Goal: Task Accomplishment & Management: Manage account settings

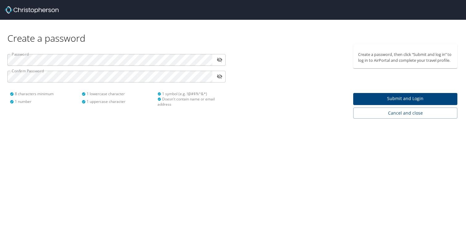
click at [117, 150] on div "Create a password Password ​ Confirm Password ​ 8 characters minimum 1 number 1…" at bounding box center [233, 122] width 466 height 245
click at [406, 101] on span "Submit and Login" at bounding box center [405, 99] width 94 height 8
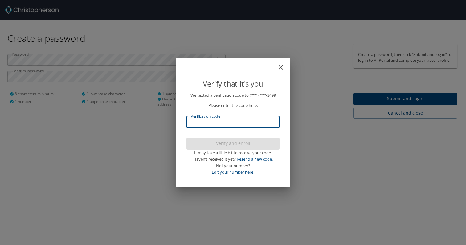
click at [201, 122] on input "Verification code" at bounding box center [233, 122] width 93 height 12
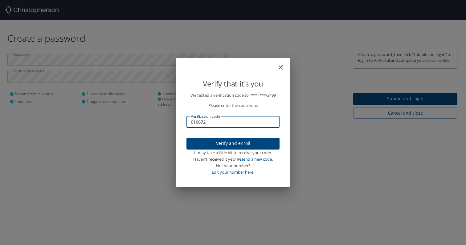
type input "616672"
click at [196, 142] on span "Verify and enroll" at bounding box center [233, 143] width 83 height 8
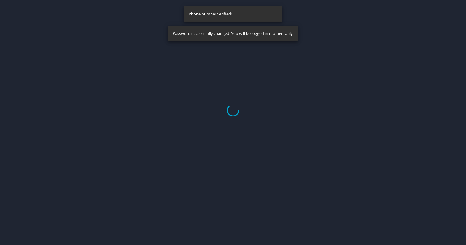
select select "US"
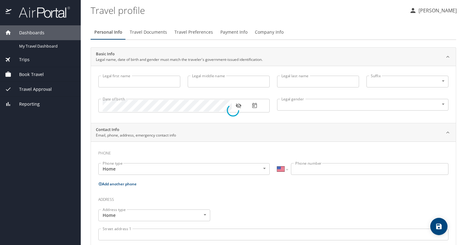
type input "Shavanna"
type input "Toya"
type input "[PERSON_NAME]"
type input "[DEMOGRAPHIC_DATA]"
select select "US"
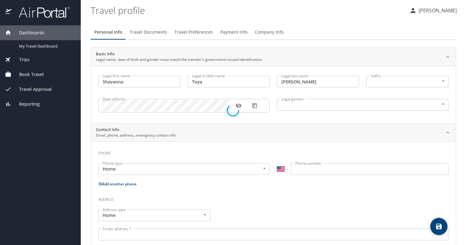
select select "US"
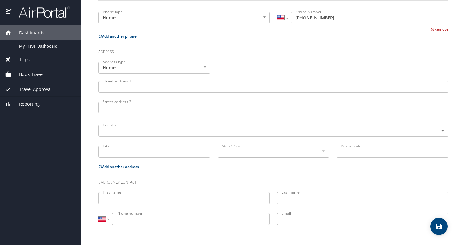
scroll to position [188, 0]
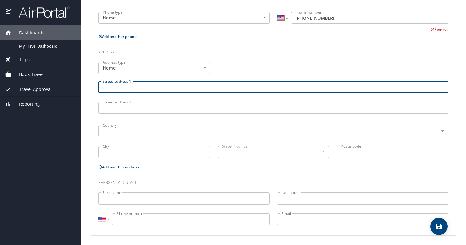
click at [113, 83] on input "Street address 1" at bounding box center [273, 87] width 350 height 12
type input "[STREET_ADDRESS]"
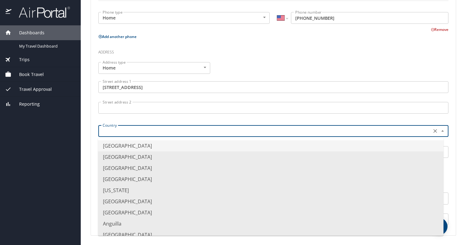
click at [113, 134] on input "text" at bounding box center [264, 131] width 328 height 8
click at [112, 145] on li "[GEOGRAPHIC_DATA]" at bounding box center [271, 145] width 346 height 11
type input "[GEOGRAPHIC_DATA]"
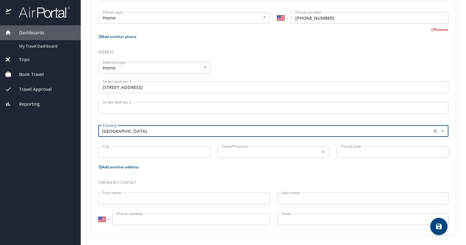
click at [111, 151] on input "City" at bounding box center [154, 152] width 112 height 12
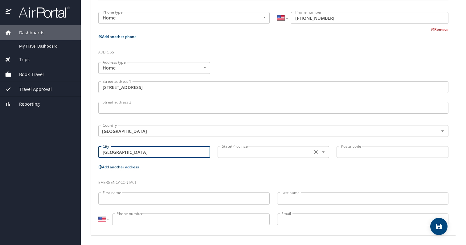
click at [287, 156] on div "State/Province" at bounding box center [274, 152] width 112 height 12
type input "[GEOGRAPHIC_DATA]"
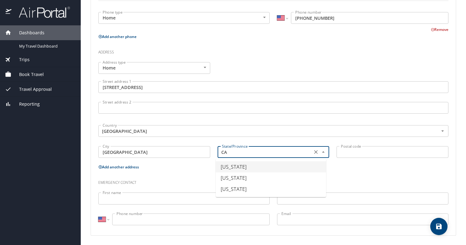
click at [246, 167] on li "[US_STATE]" at bounding box center [271, 166] width 110 height 11
type input "[US_STATE]"
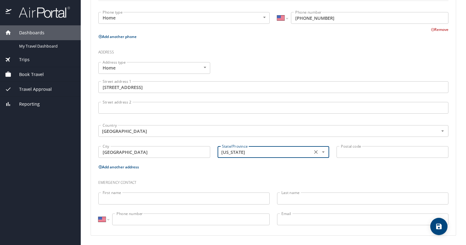
click at [349, 149] on input "Postal code" at bounding box center [393, 152] width 112 height 12
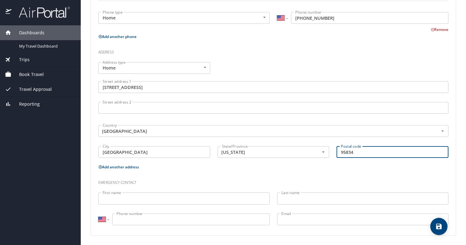
type input "95834"
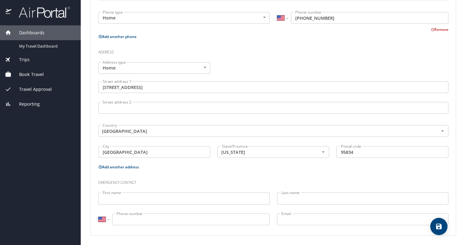
click at [168, 184] on h3 "Emergency contact" at bounding box center [273, 180] width 350 height 10
click at [139, 193] on input "First name" at bounding box center [183, 198] width 171 height 12
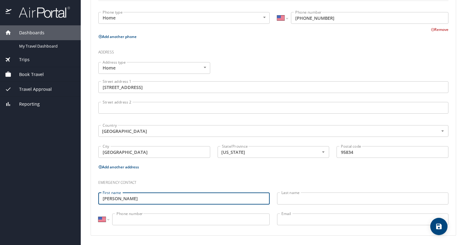
type input "[PERSON_NAME]"
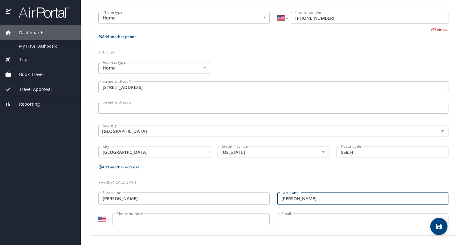
type input "[PERSON_NAME]"
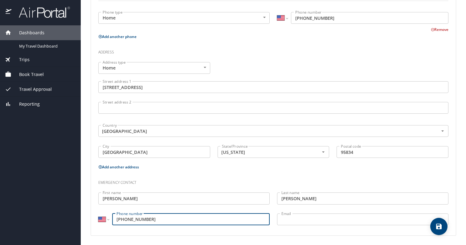
type input "[PHONE_NUMBER]"
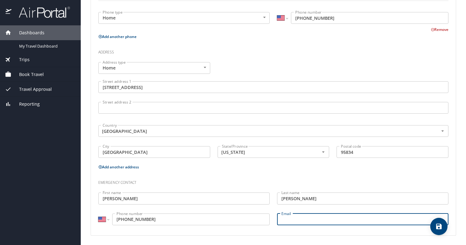
click at [314, 224] on input "Email" at bounding box center [362, 219] width 171 height 12
type input "[PERSON_NAME][EMAIL_ADDRESS][PERSON_NAME][DOMAIN_NAME]"
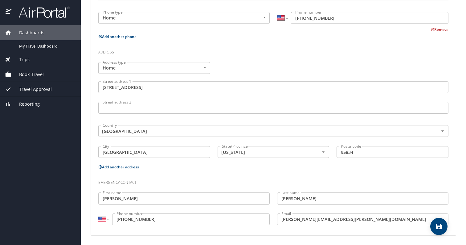
click at [319, 179] on h3 "Emergency contact" at bounding box center [273, 180] width 350 height 10
click at [437, 225] on icon "save" at bounding box center [439, 226] width 6 height 6
select select "US"
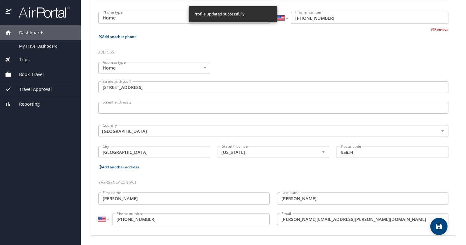
scroll to position [187, 0]
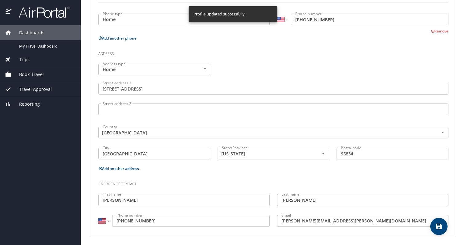
select select "US"
click at [30, 74] on span "Book Travel" at bounding box center [27, 74] width 32 height 7
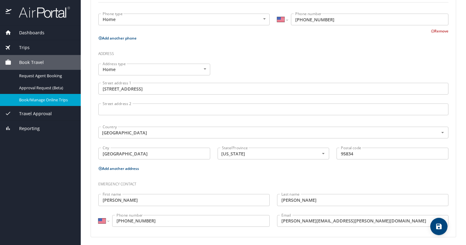
click at [36, 99] on span "Book/Manage Online Trips" at bounding box center [46, 100] width 54 height 6
click at [29, 33] on span "Dashboards" at bounding box center [27, 32] width 33 height 7
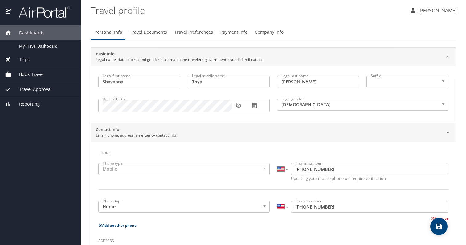
scroll to position [0, 0]
click at [188, 32] on span "Travel Preferences" at bounding box center [194, 32] width 39 height 8
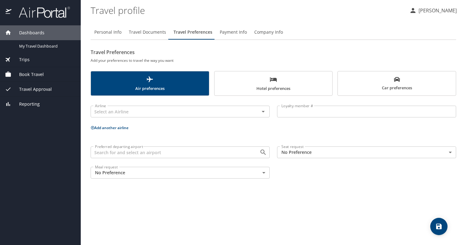
click at [185, 154] on input "Preferred departing airport" at bounding box center [171, 152] width 157 height 8
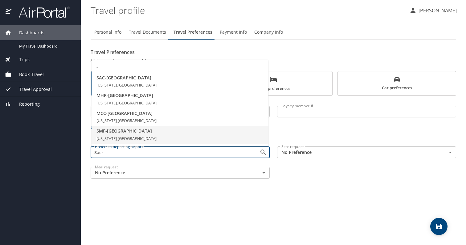
click at [127, 130] on span "SMF - [GEOGRAPHIC_DATA]" at bounding box center [180, 130] width 167 height 7
type input "SMF - [GEOGRAPHIC_DATA]"
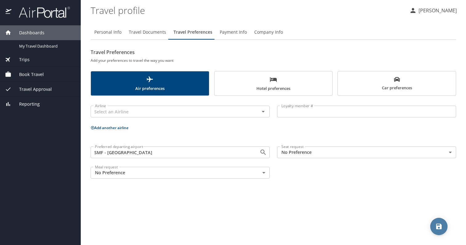
click at [441, 224] on icon "save" at bounding box center [439, 226] width 6 height 6
